Goal: Task Accomplishment & Management: Manage account settings

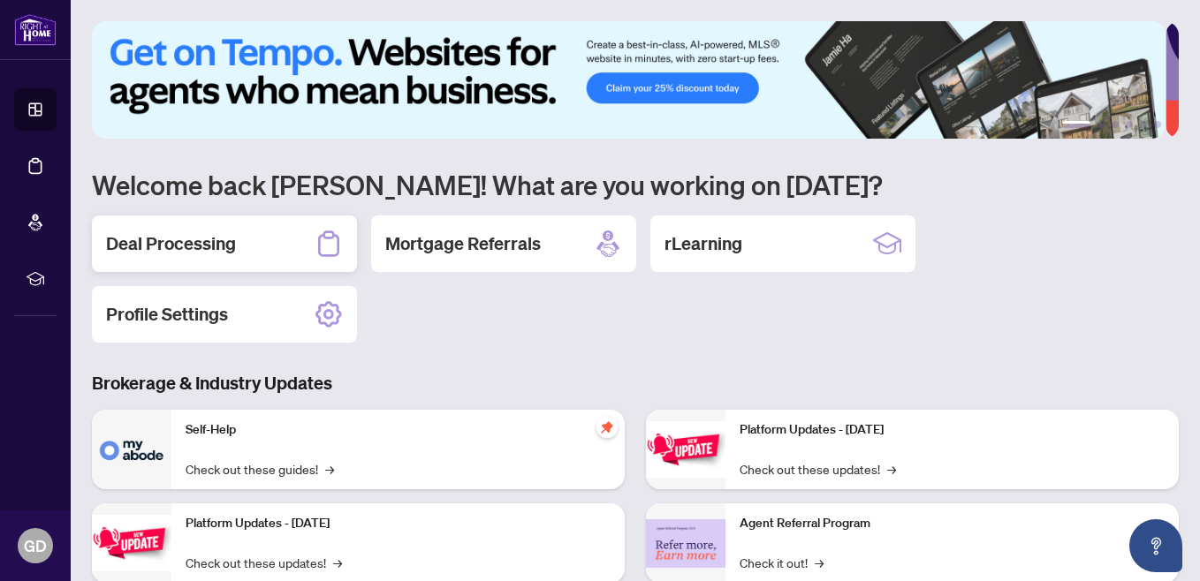
click at [155, 229] on div "Deal Processing" at bounding box center [224, 244] width 265 height 57
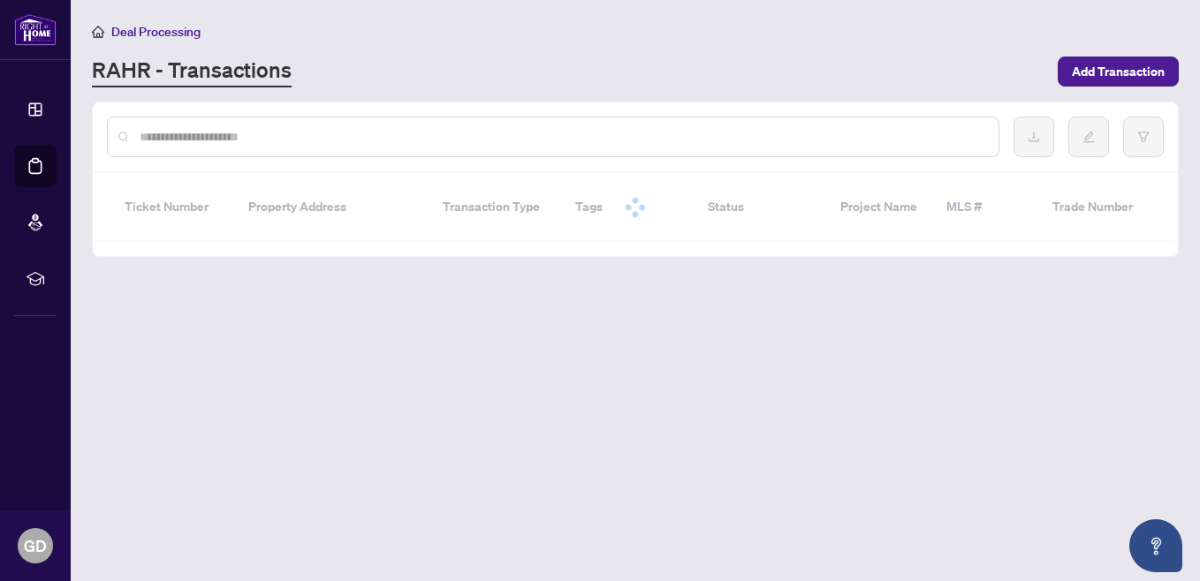
click at [155, 229] on div "Ticket Number Property Address Transaction Type Tags Status Project Name MLS # …" at bounding box center [635, 214] width 1085 height 83
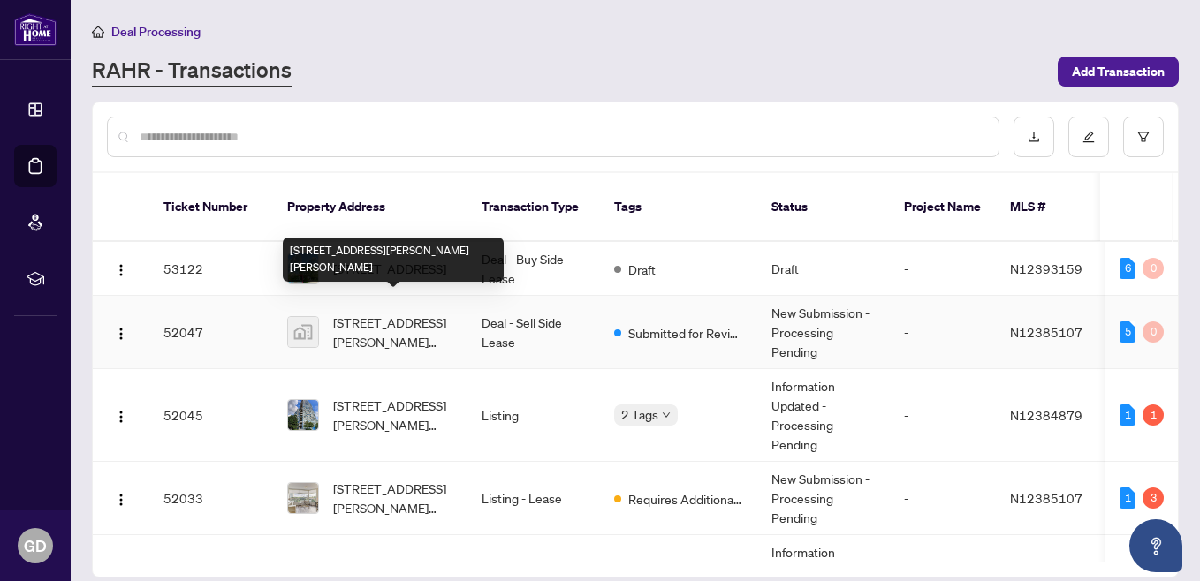
click at [386, 315] on span "[STREET_ADDRESS][PERSON_NAME][PERSON_NAME]" at bounding box center [393, 332] width 120 height 39
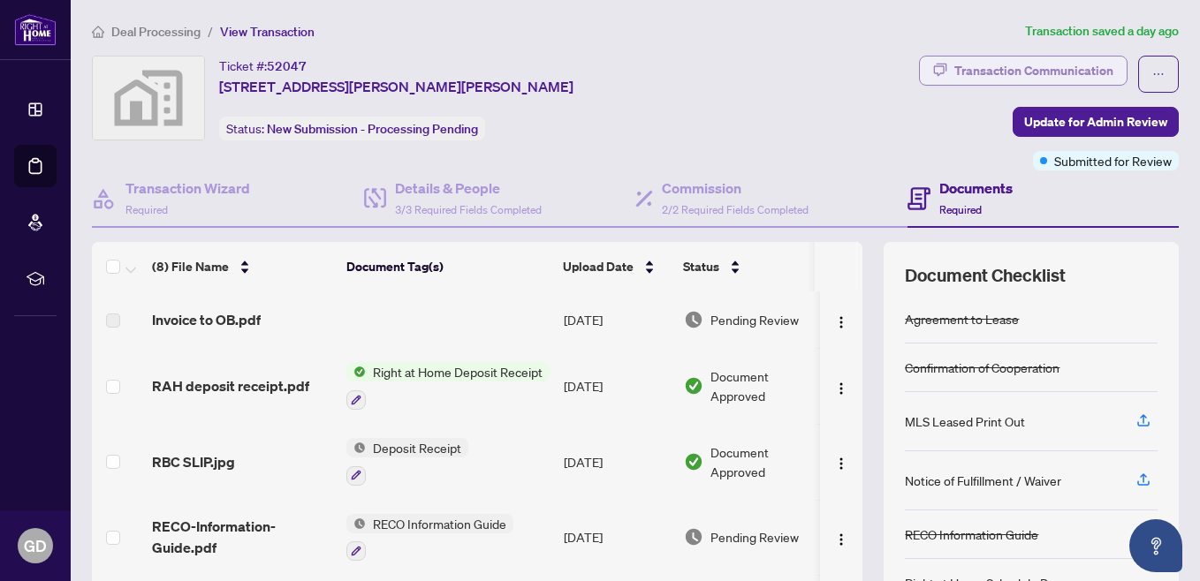
click at [1037, 57] on div "Transaction Communication" at bounding box center [1033, 71] width 159 height 28
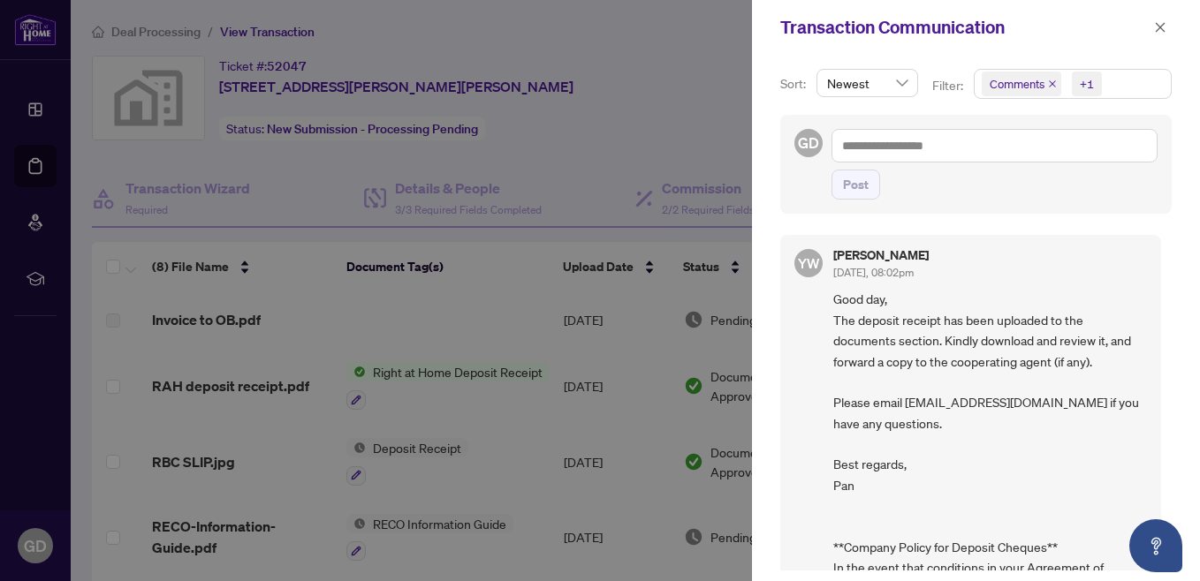
click at [702, 64] on div at bounding box center [600, 290] width 1200 height 581
click at [1162, 15] on span "button" at bounding box center [1160, 27] width 12 height 28
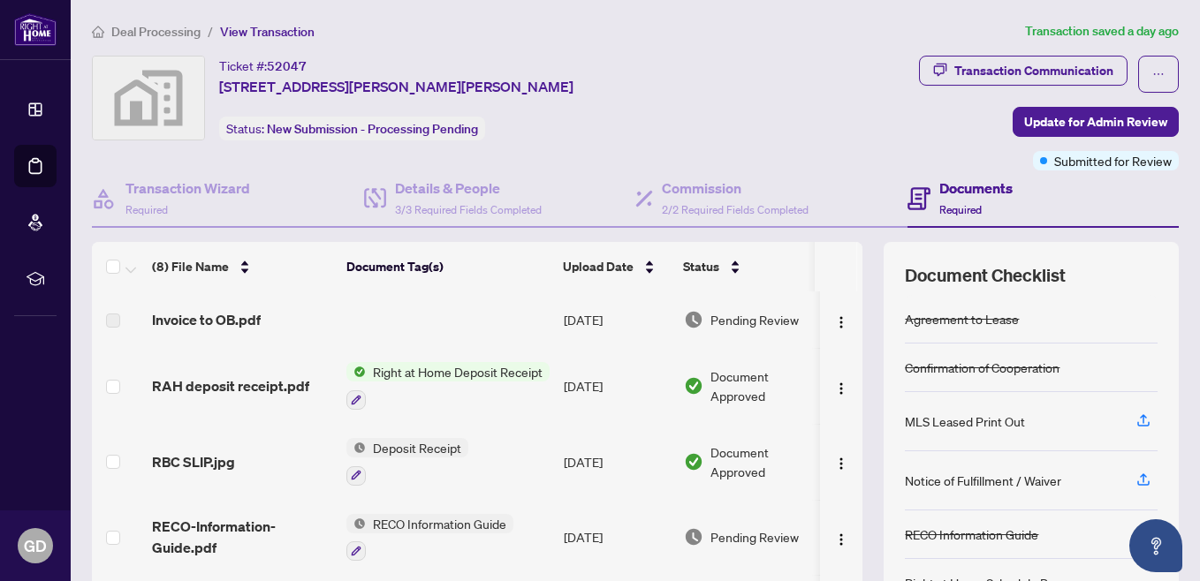
click at [208, 383] on span "RAH deposit receipt.pdf" at bounding box center [230, 385] width 157 height 21
click at [834, 382] on img "button" at bounding box center [841, 389] width 14 height 14
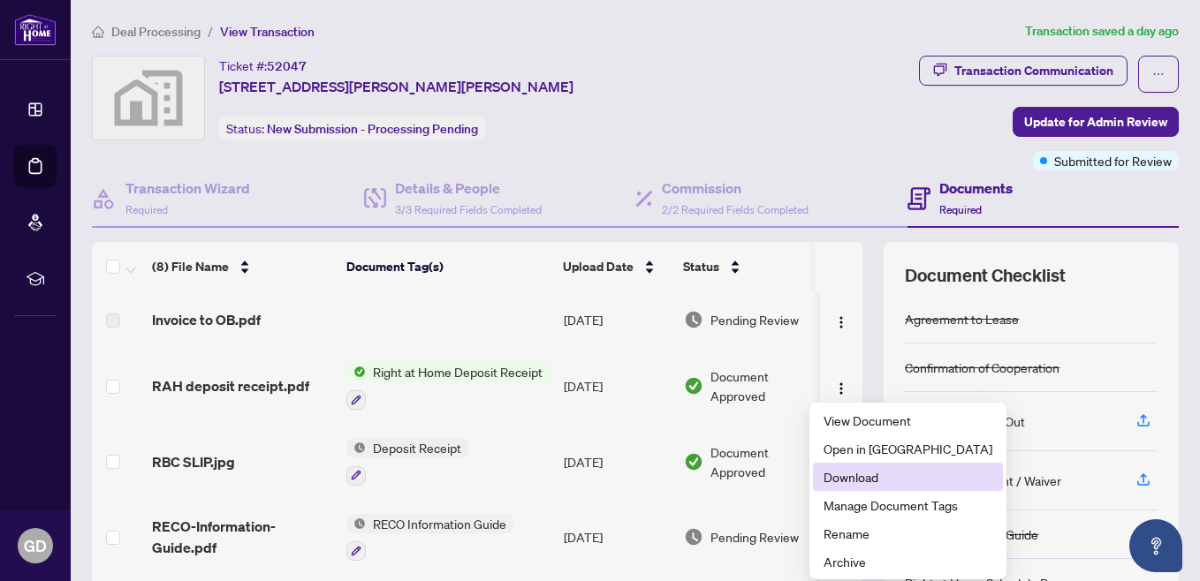
click at [852, 478] on span "Download" at bounding box center [907, 476] width 169 height 19
